Goal: Task Accomplishment & Management: Use online tool/utility

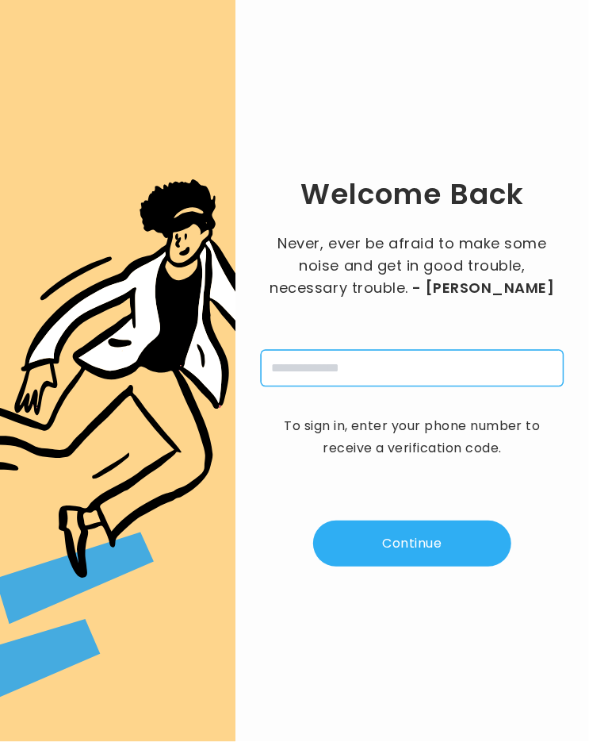
click at [425, 366] on input "tel" at bounding box center [412, 368] width 303 height 36
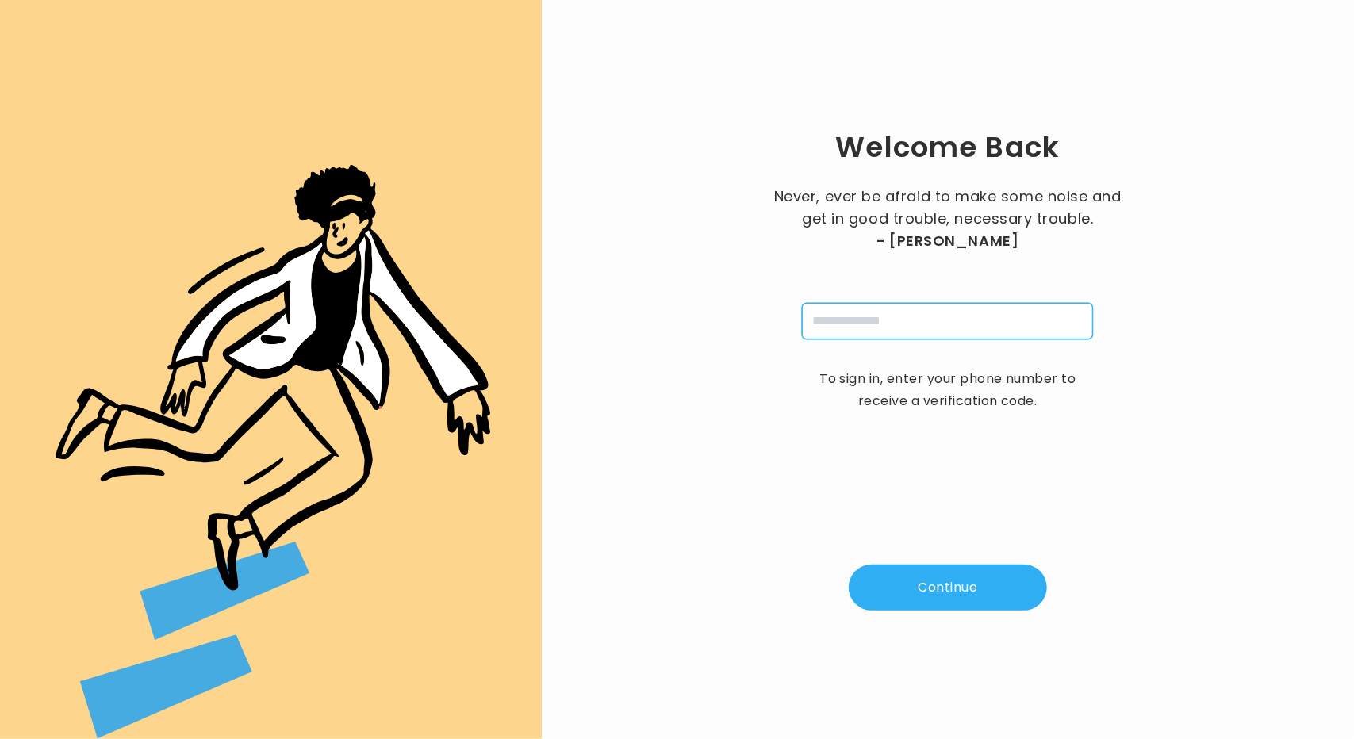
click at [589, 314] on input "tel" at bounding box center [947, 321] width 291 height 36
type input "**********"
click at [589, 577] on button "Continue" at bounding box center [948, 588] width 198 height 46
type input "*"
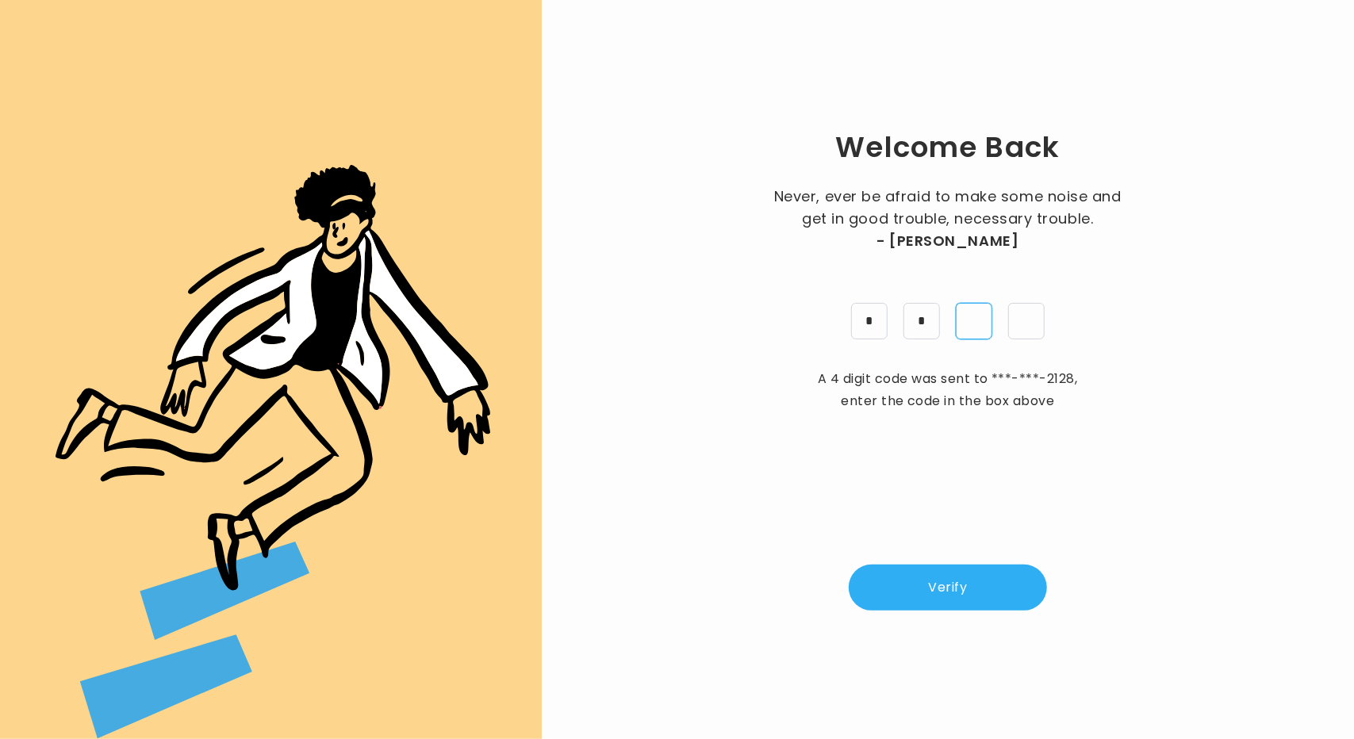
type input "*"
click at [589, 575] on button "Verify" at bounding box center [948, 588] width 198 height 46
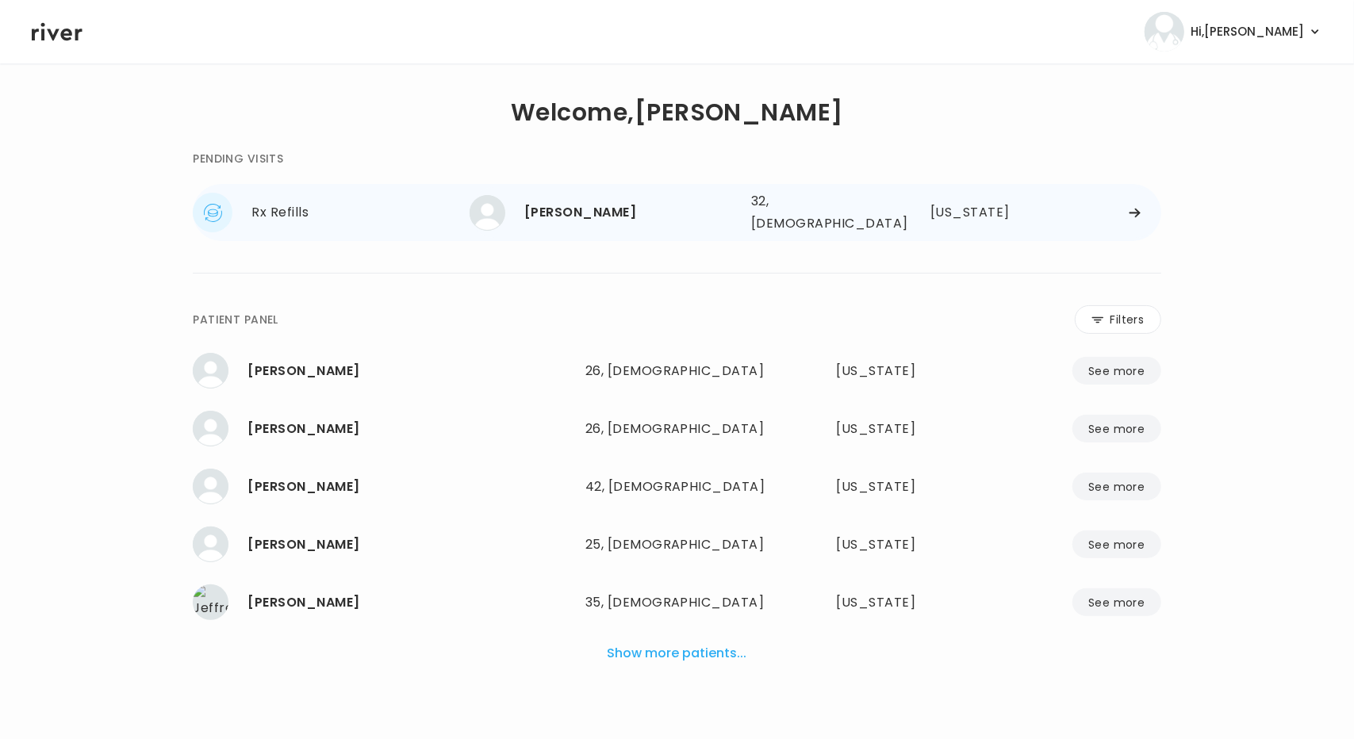
click at [1123, 216] on div "NANCY HERNANDEZ 32, Female See more 32, Female Minnesota" at bounding box center [816, 212] width 692 height 51
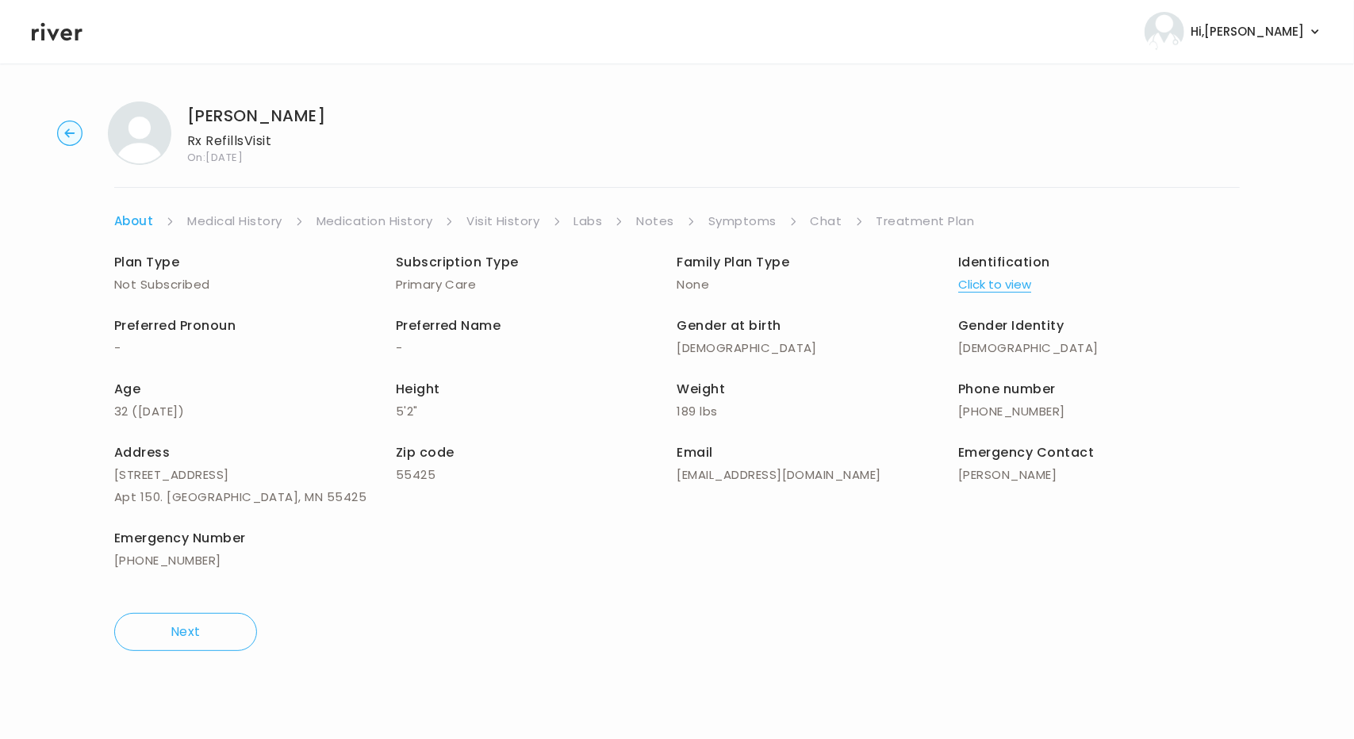
click at [904, 217] on link "Treatment Plan" at bounding box center [926, 221] width 98 height 22
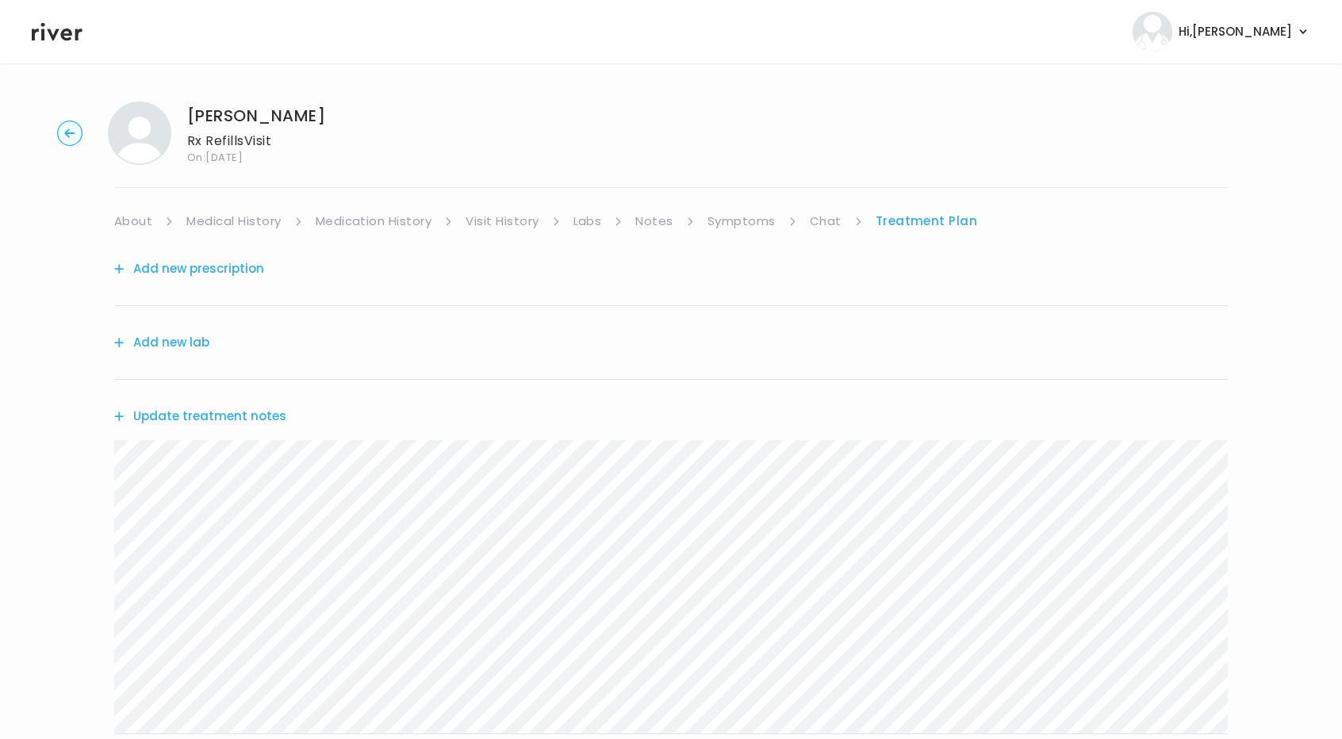
click at [236, 264] on button "Add new prescription" at bounding box center [189, 269] width 150 height 22
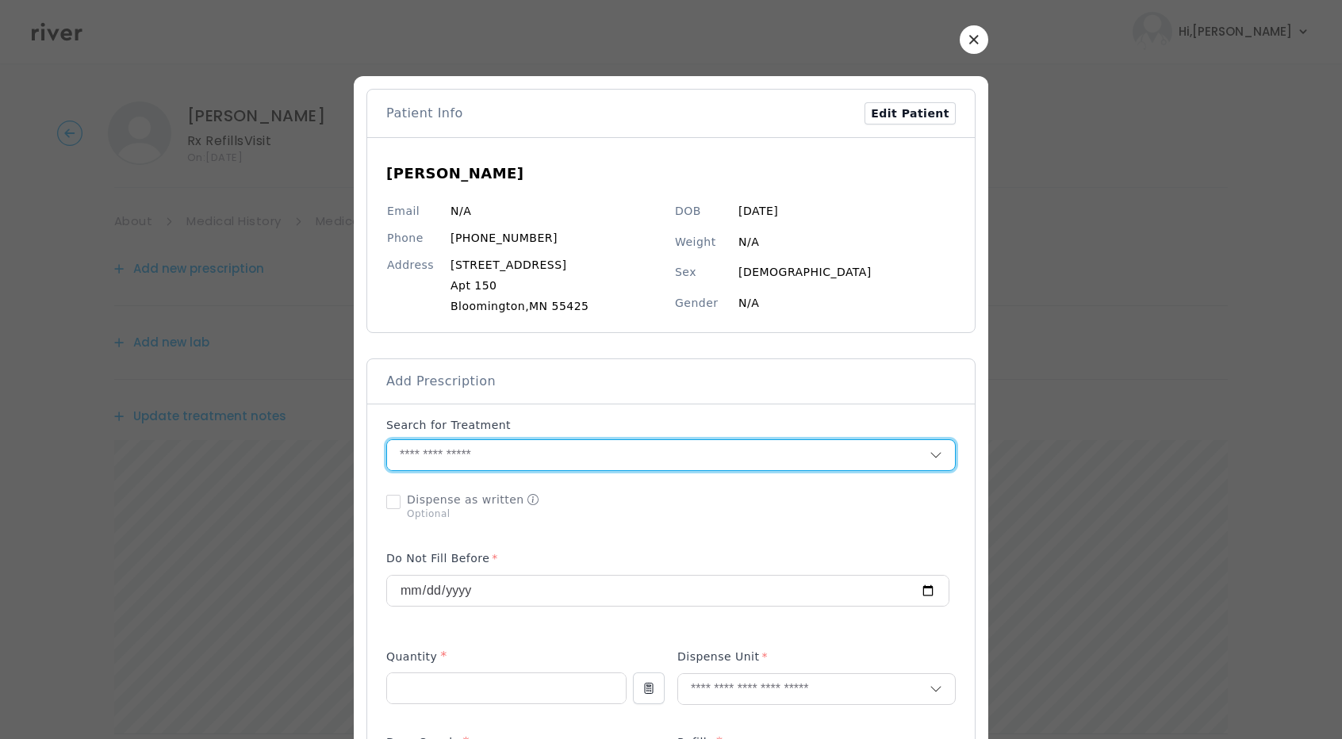
click at [541, 461] on input "text" at bounding box center [658, 455] width 543 height 30
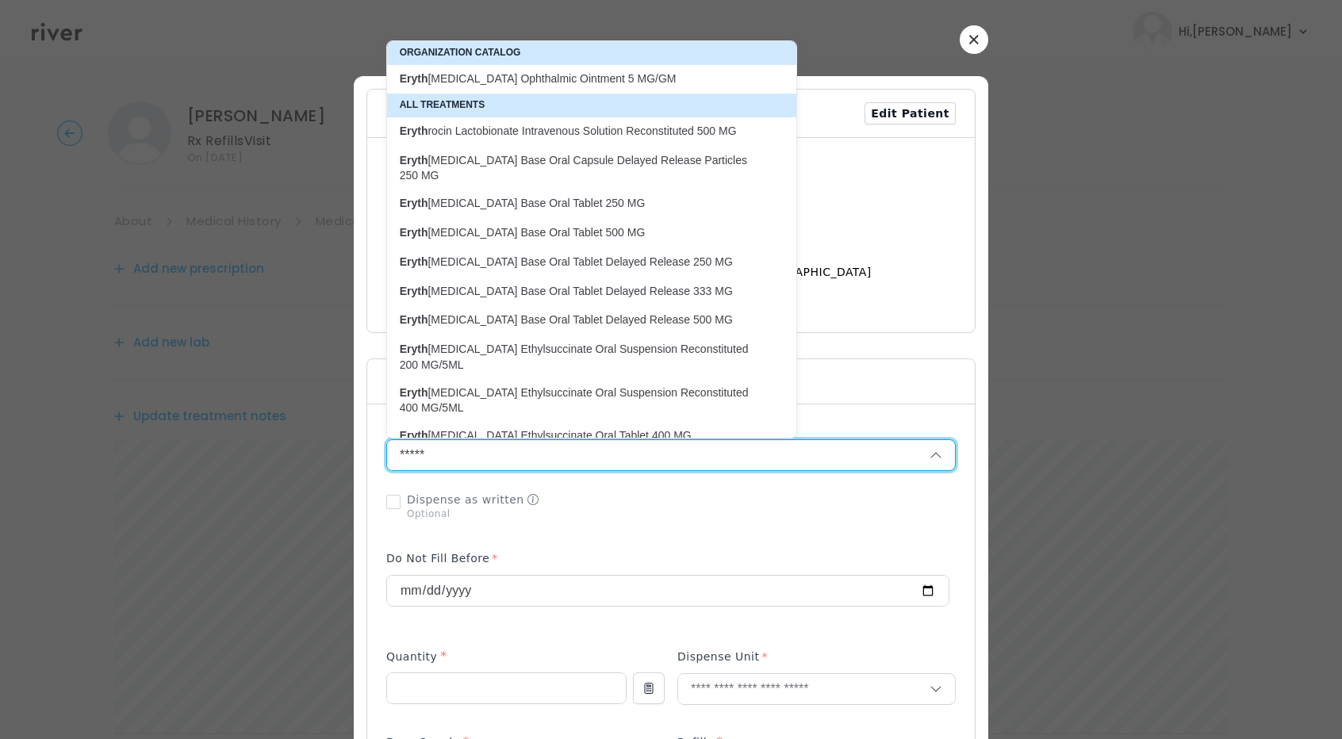
click at [480, 86] on p "Eryth romycin Ophthalmic Ointment 5 MG/GM" at bounding box center [582, 78] width 384 height 21
type input "**********"
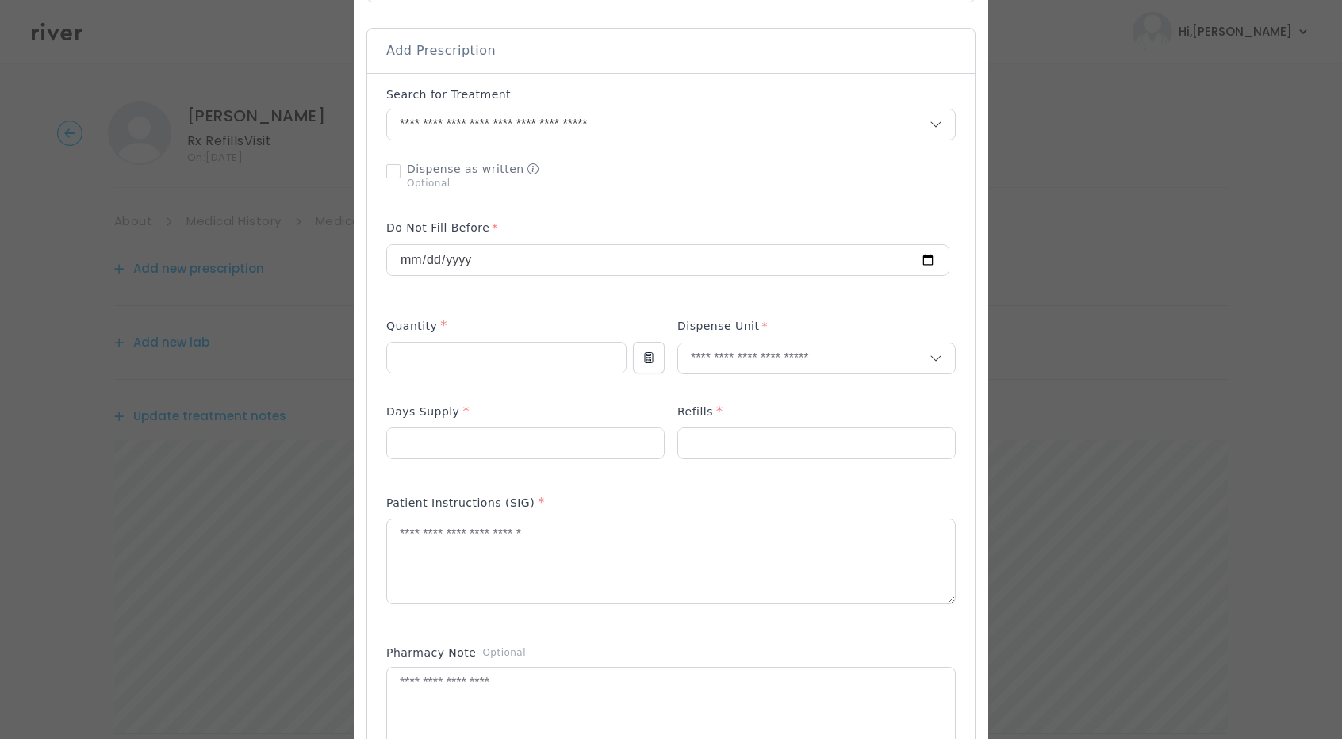
scroll to position [334, 0]
click at [532, 359] on input "number" at bounding box center [506, 355] width 239 height 30
click at [532, 359] on input "***" at bounding box center [506, 355] width 239 height 30
type input "***"
click at [728, 363] on input "text" at bounding box center [803, 355] width 251 height 30
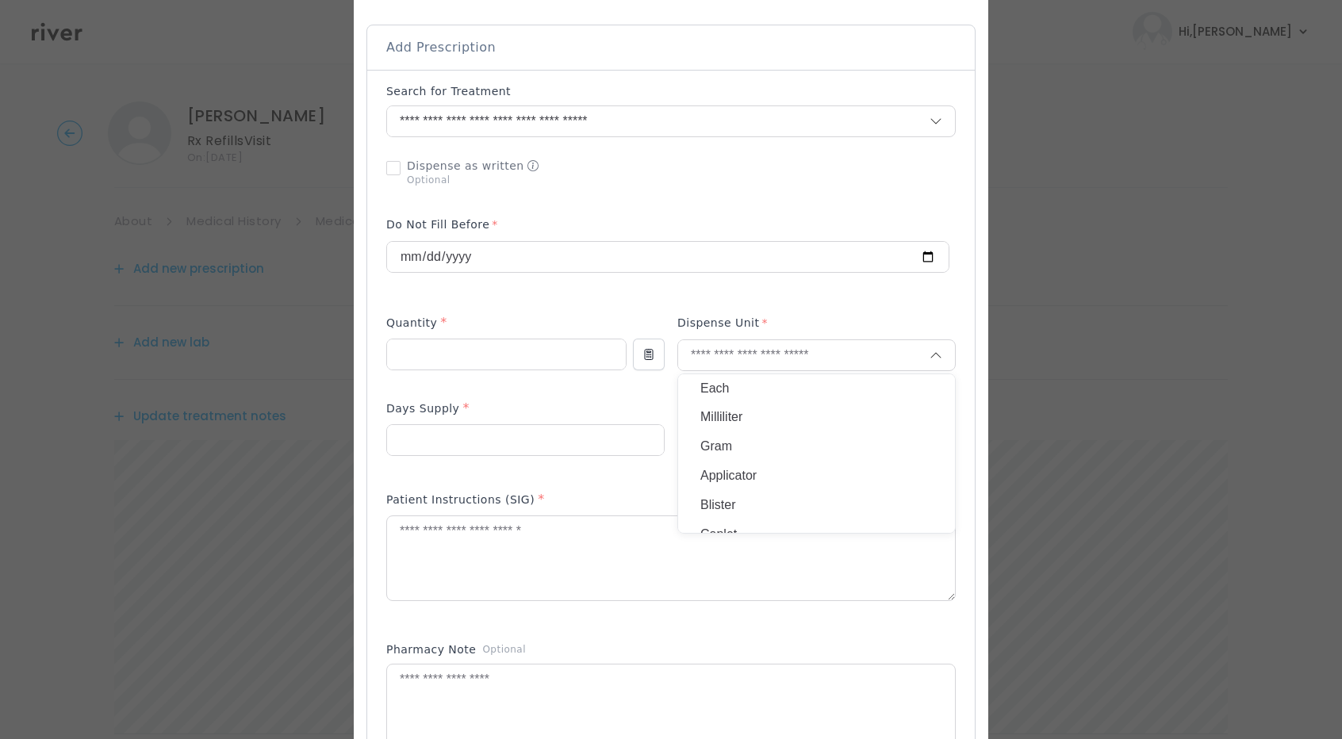
click at [707, 449] on p "Gram" at bounding box center [816, 447] width 232 height 23
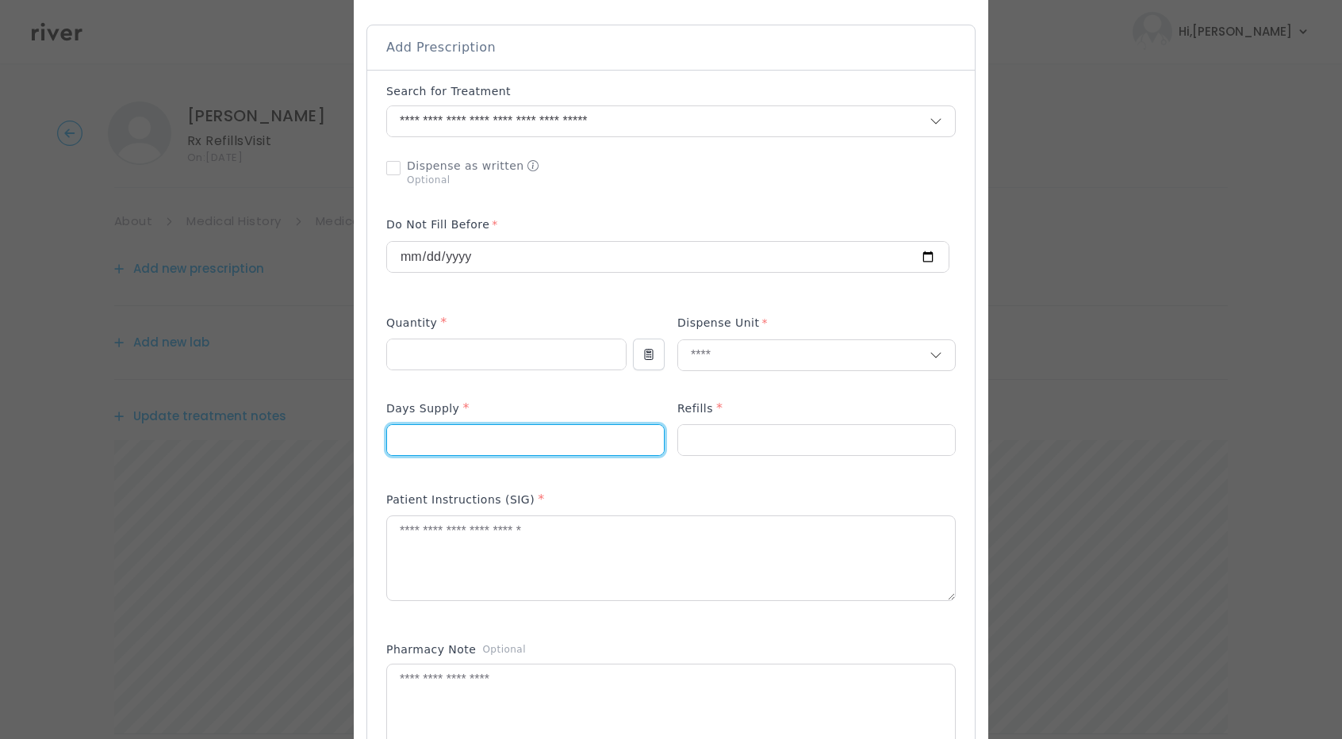
click at [497, 428] on input "number" at bounding box center [525, 440] width 277 height 30
type input "*"
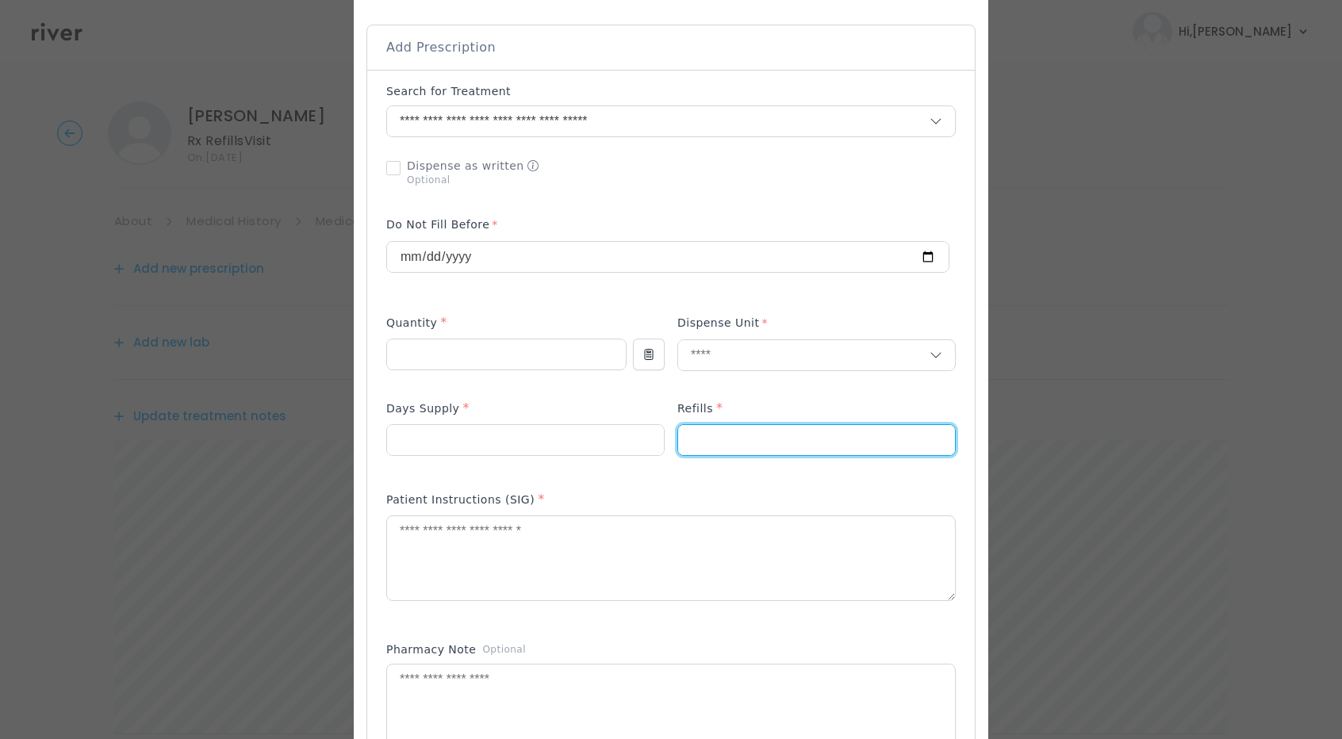
click at [703, 426] on input "number" at bounding box center [816, 440] width 277 height 30
type input "*"
click at [957, 177] on div "Add Prescription to Order" at bounding box center [671, 471] width 608 height 802
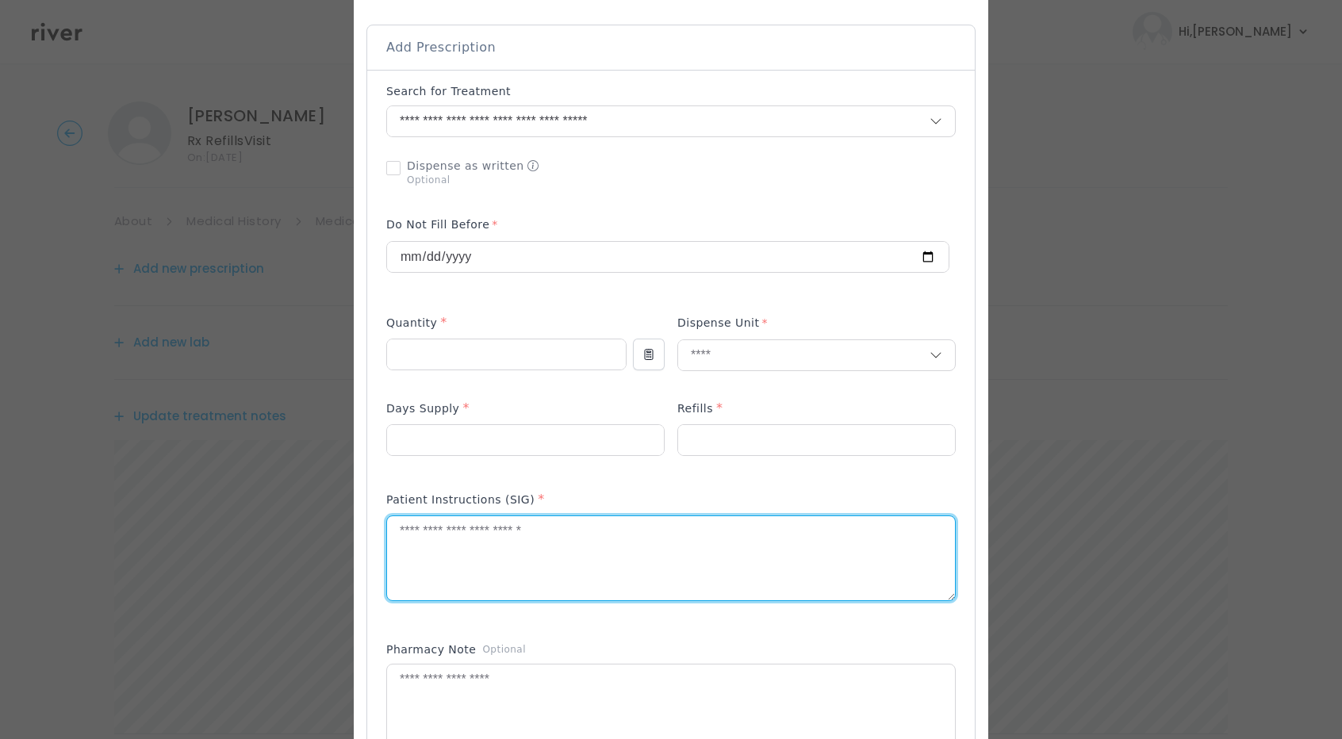
click at [480, 567] on textarea at bounding box center [671, 558] width 568 height 84
paste textarea "**********"
type textarea "**********"
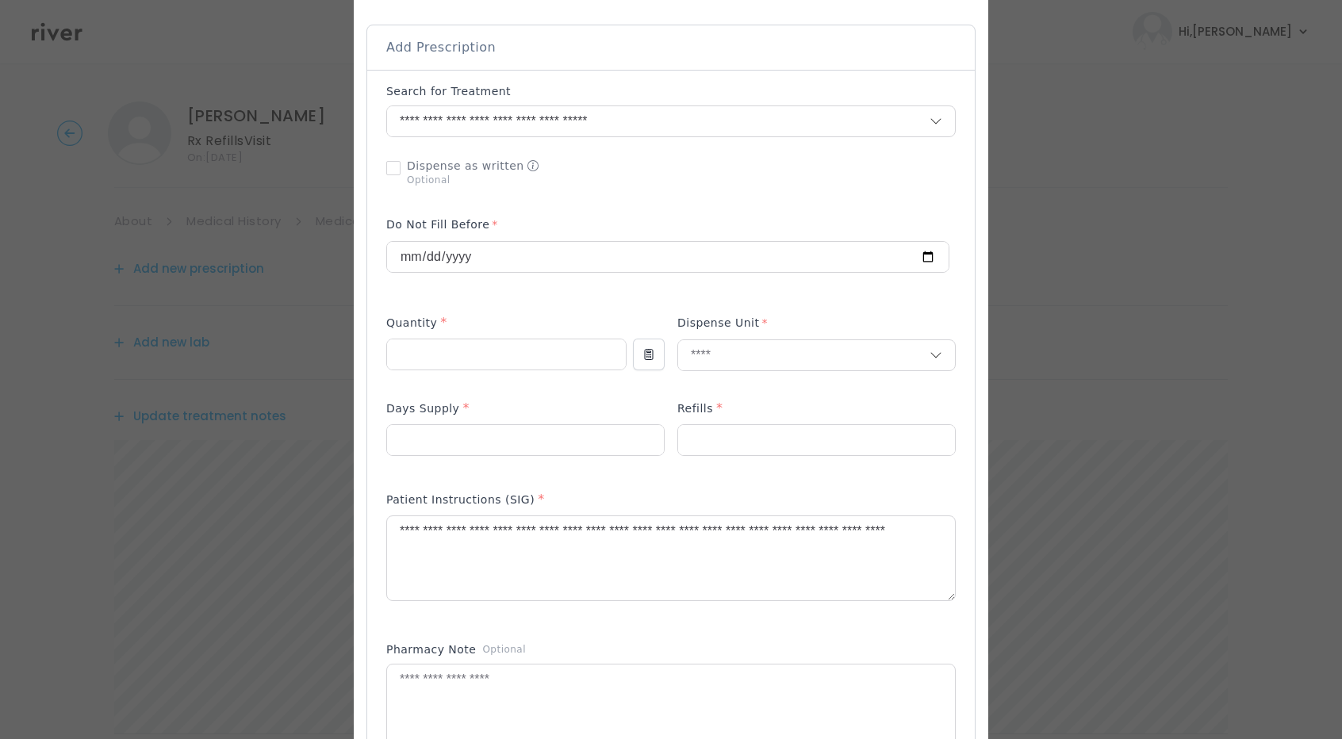
drag, startPoint x: 480, startPoint y: 567, endPoint x: 869, endPoint y: 406, distance: 420.8
click at [869, 406] on div "Refills *" at bounding box center [816, 411] width 278 height 25
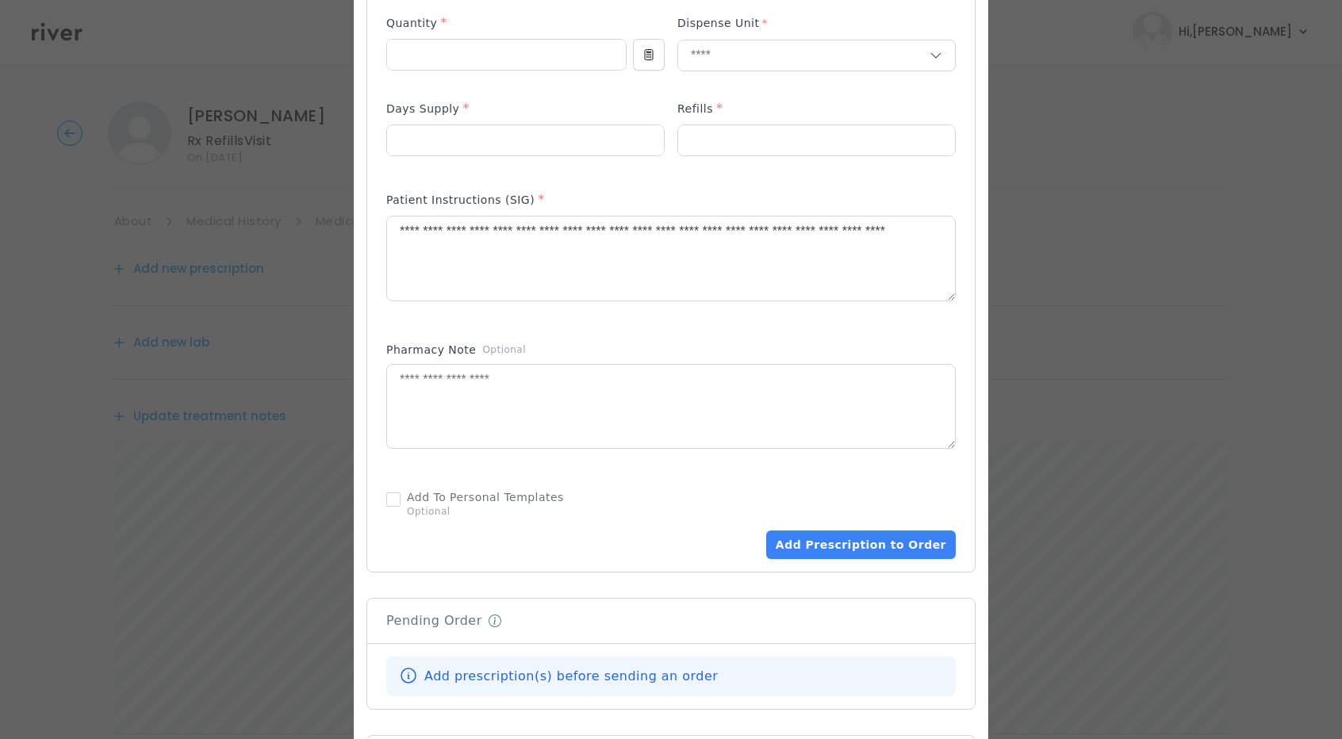
scroll to position [635, 0]
click at [831, 543] on button "Add Prescription to Order" at bounding box center [861, 544] width 190 height 29
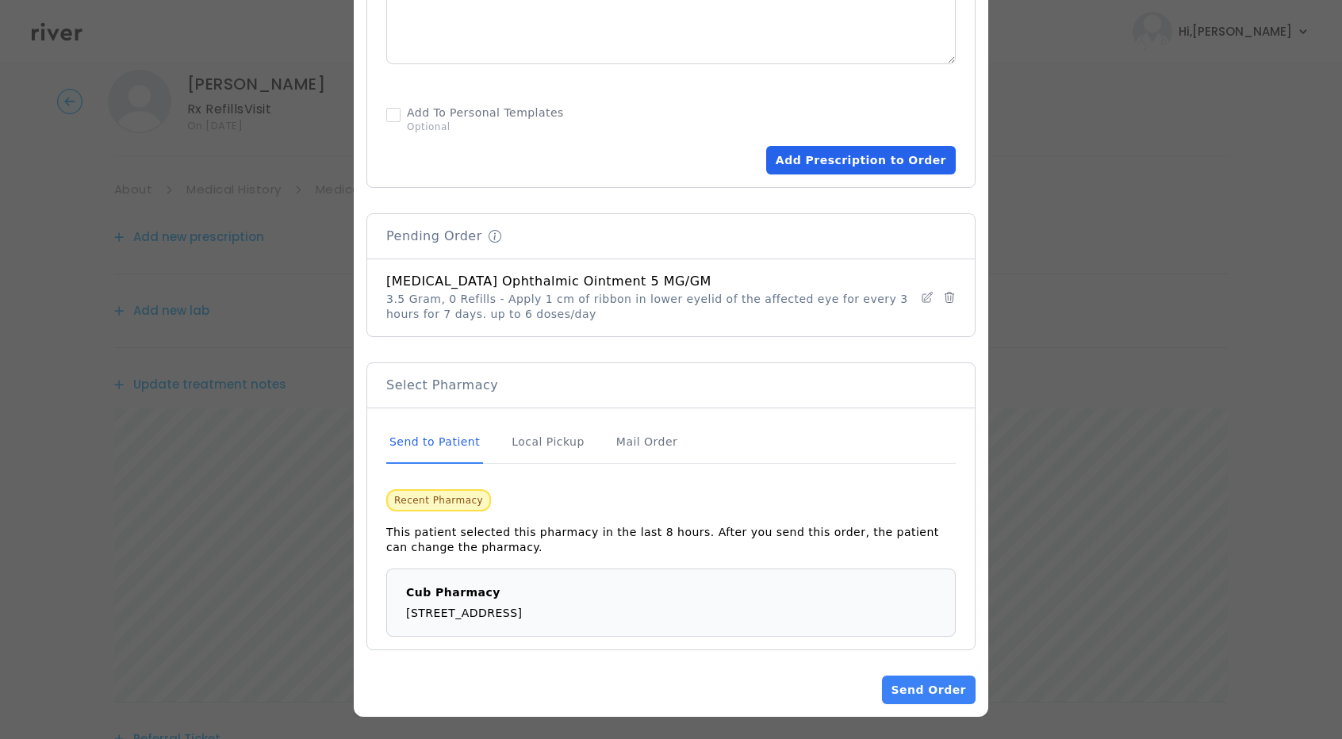
scroll to position [33, 0]
click at [908, 688] on button "Send Order" at bounding box center [929, 690] width 94 height 29
click at [13, 337] on div at bounding box center [671, 369] width 1342 height 739
